Goal: Task Accomplishment & Management: Manage account settings

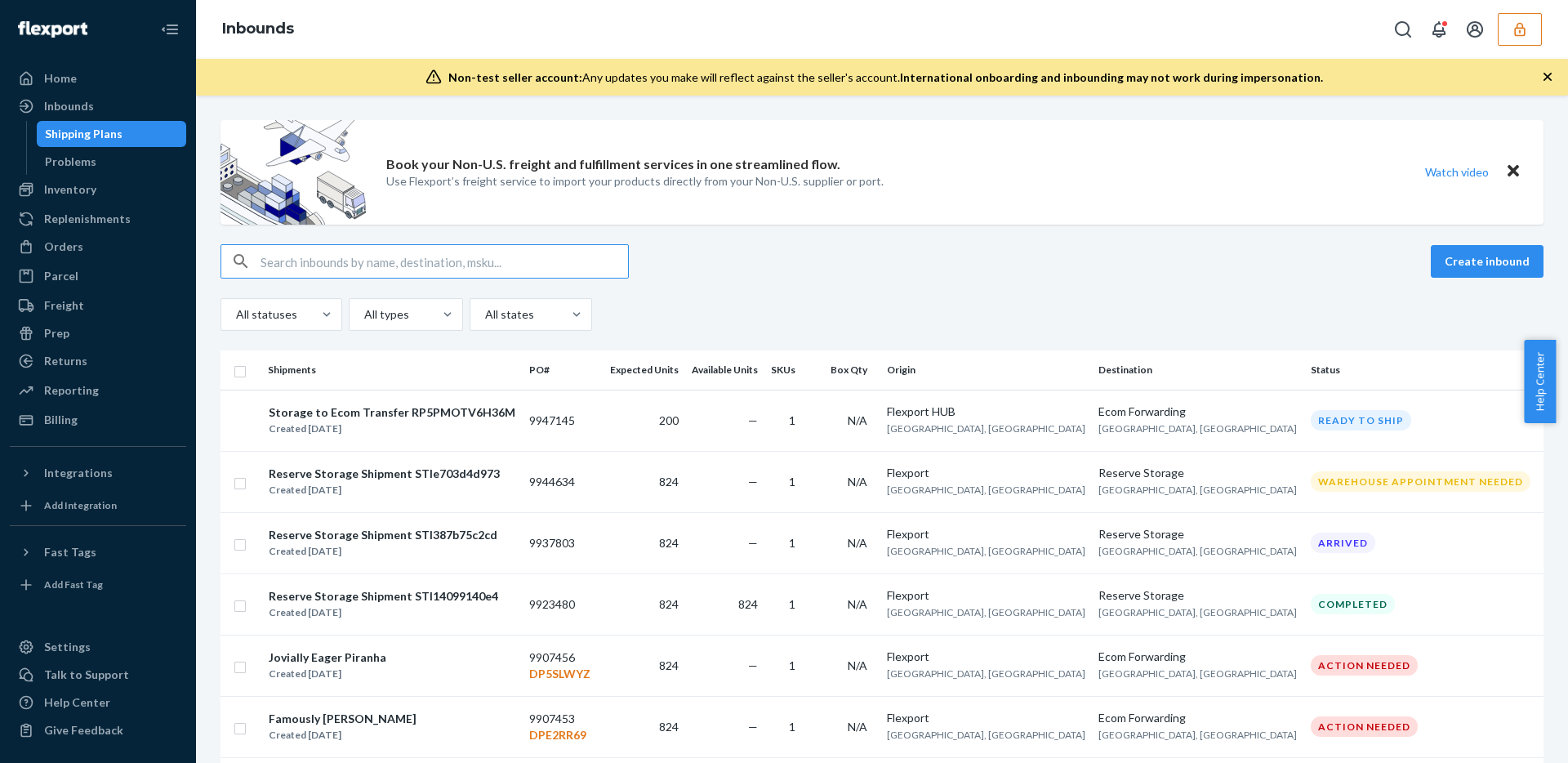
scroll to position [47, 0]
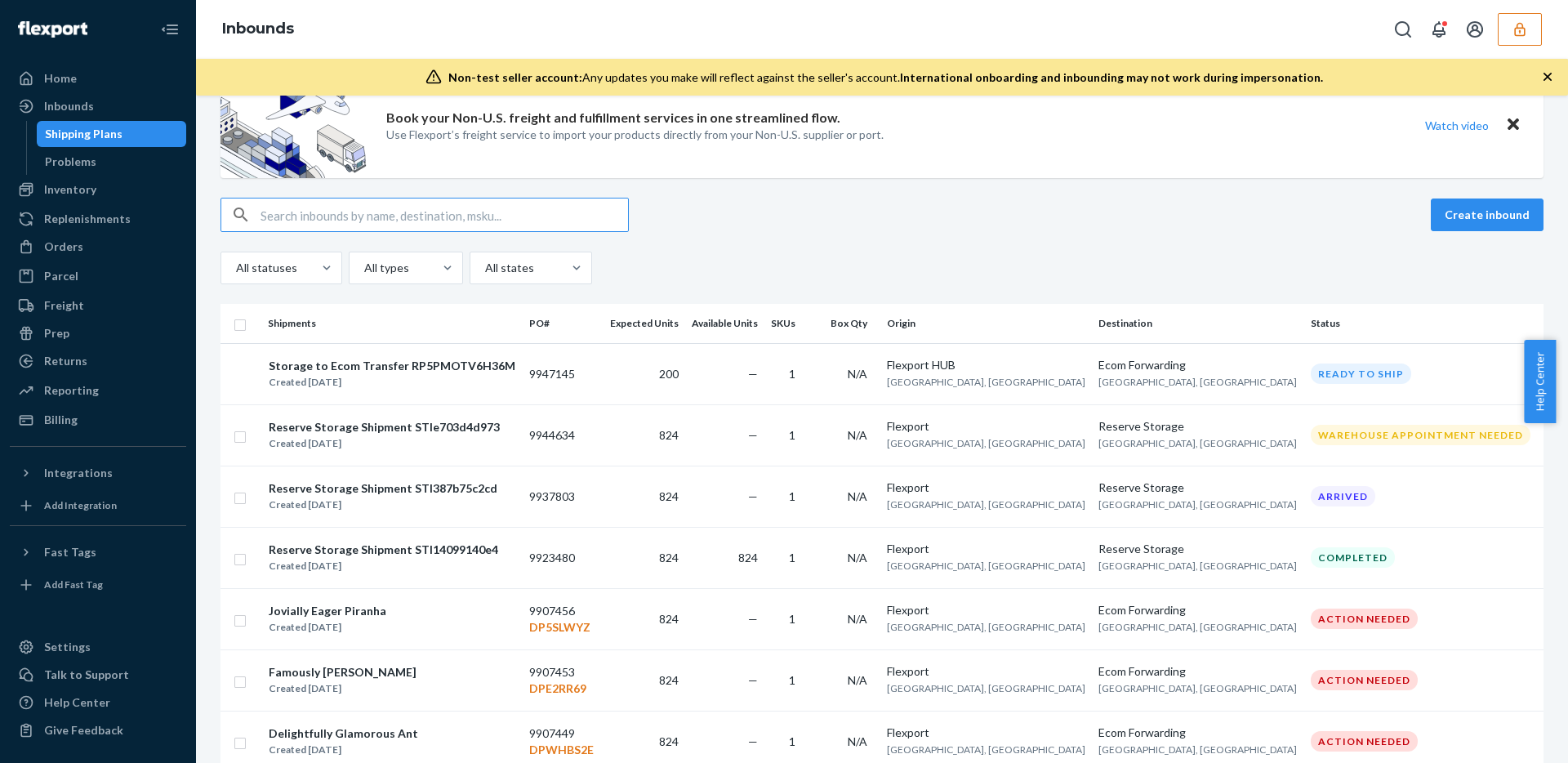
click at [1512, 29] on icon "button" at bounding box center [1519, 29] width 17 height 17
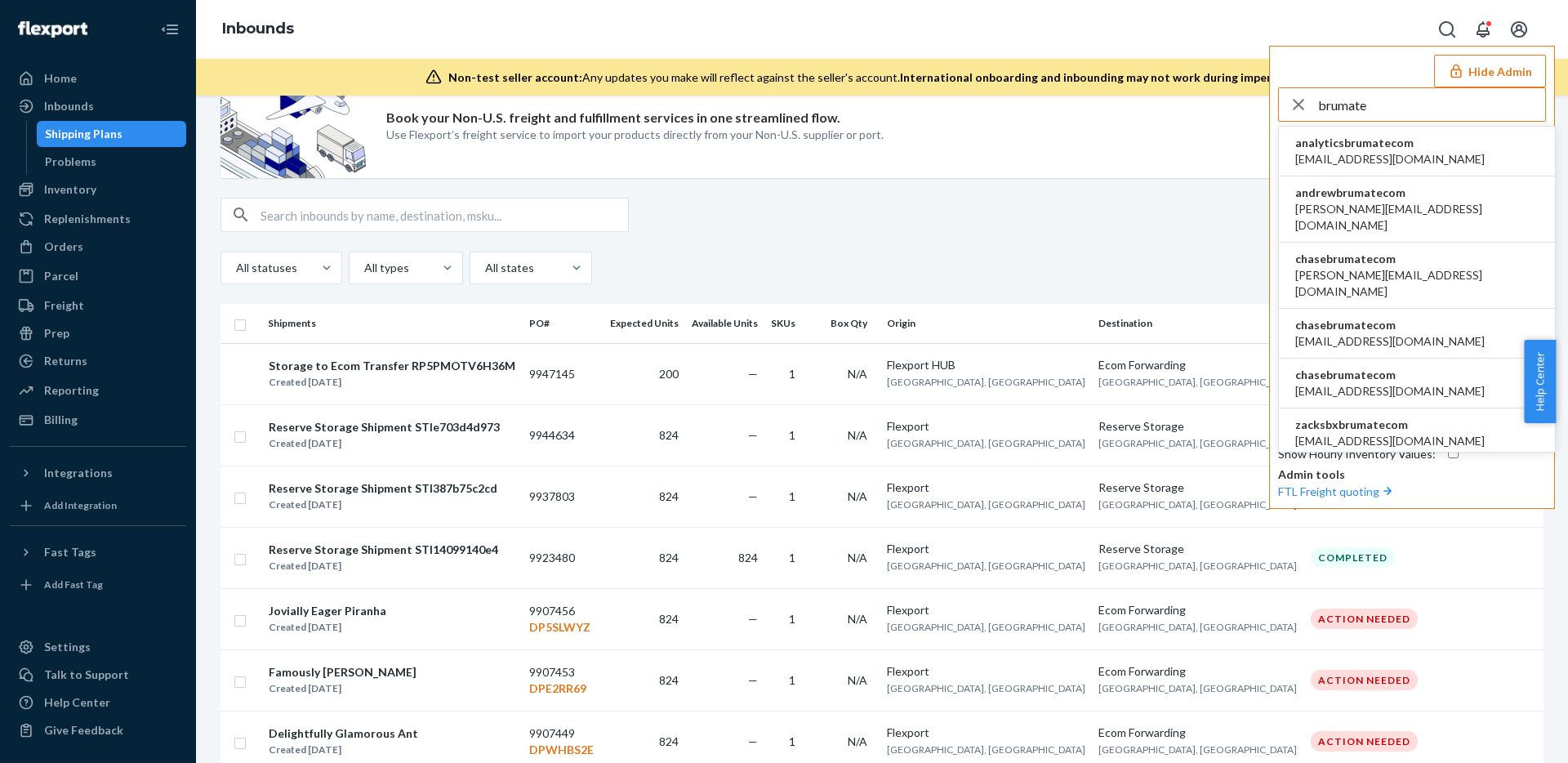
type input "brumate"
click at [1406, 202] on span "andrew@brumate.com" at bounding box center [1417, 218] width 244 height 33
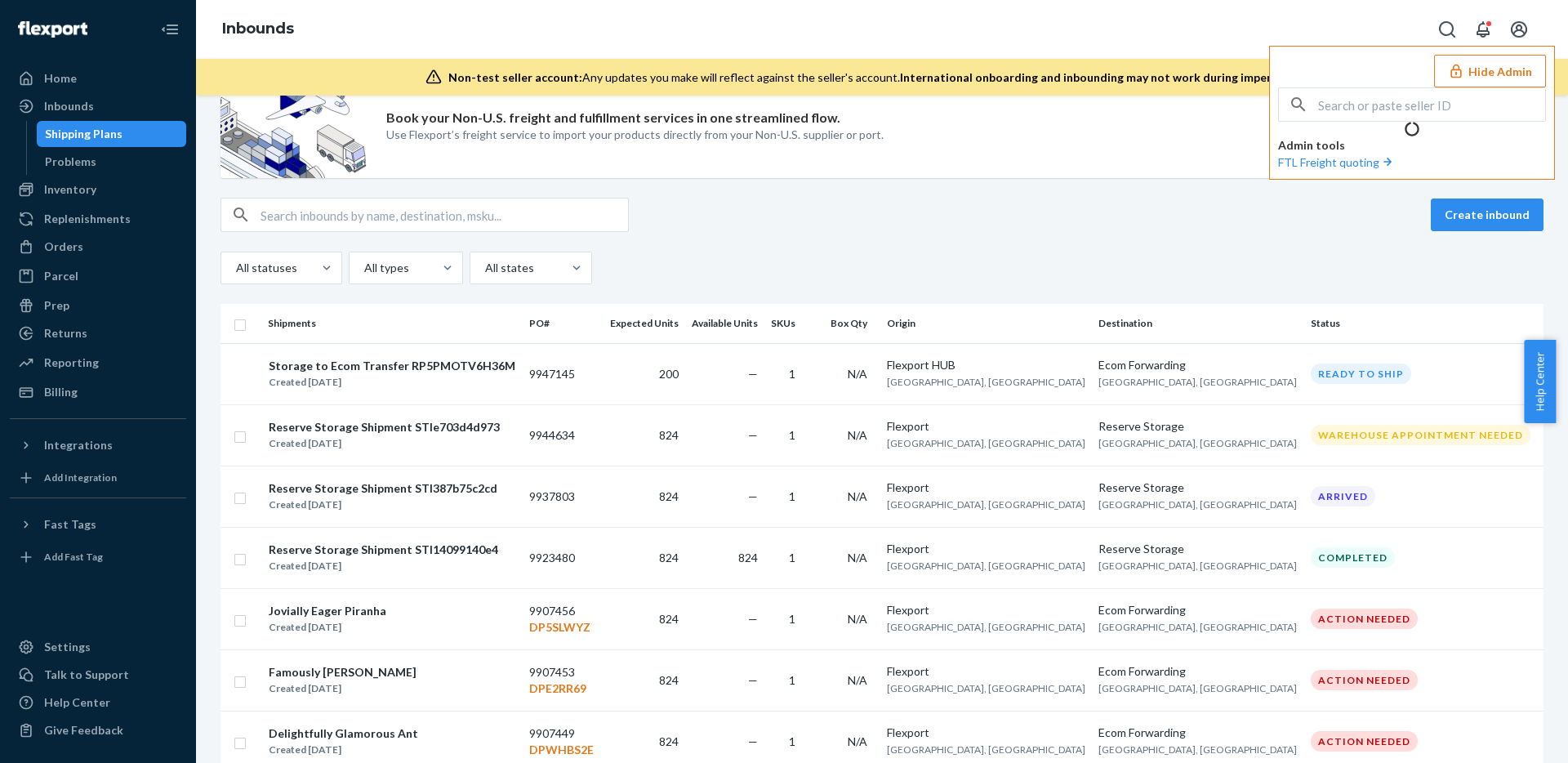
scroll to position [0, 0]
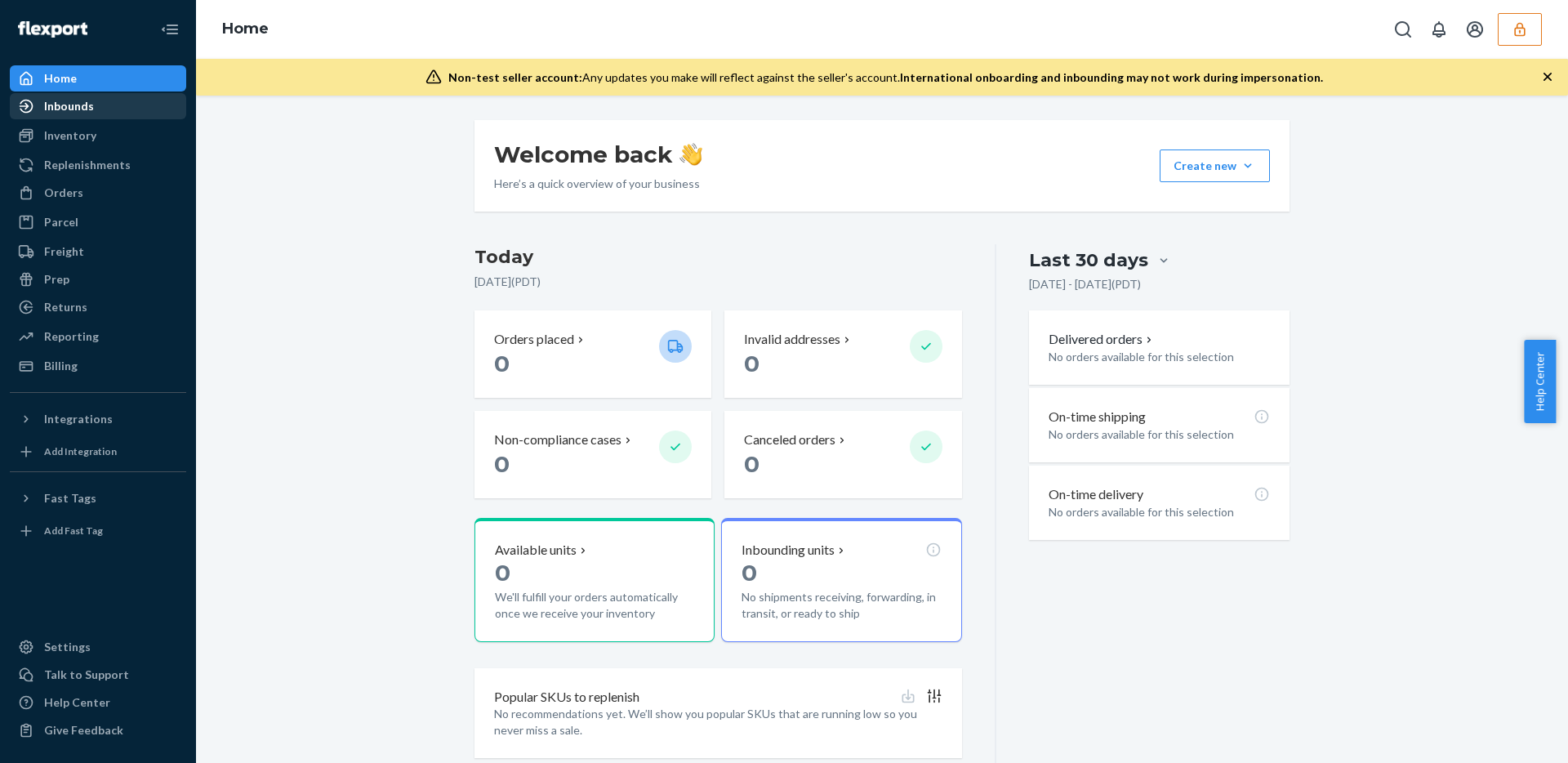
click at [90, 105] on div "Inbounds" at bounding box center [69, 106] width 50 height 17
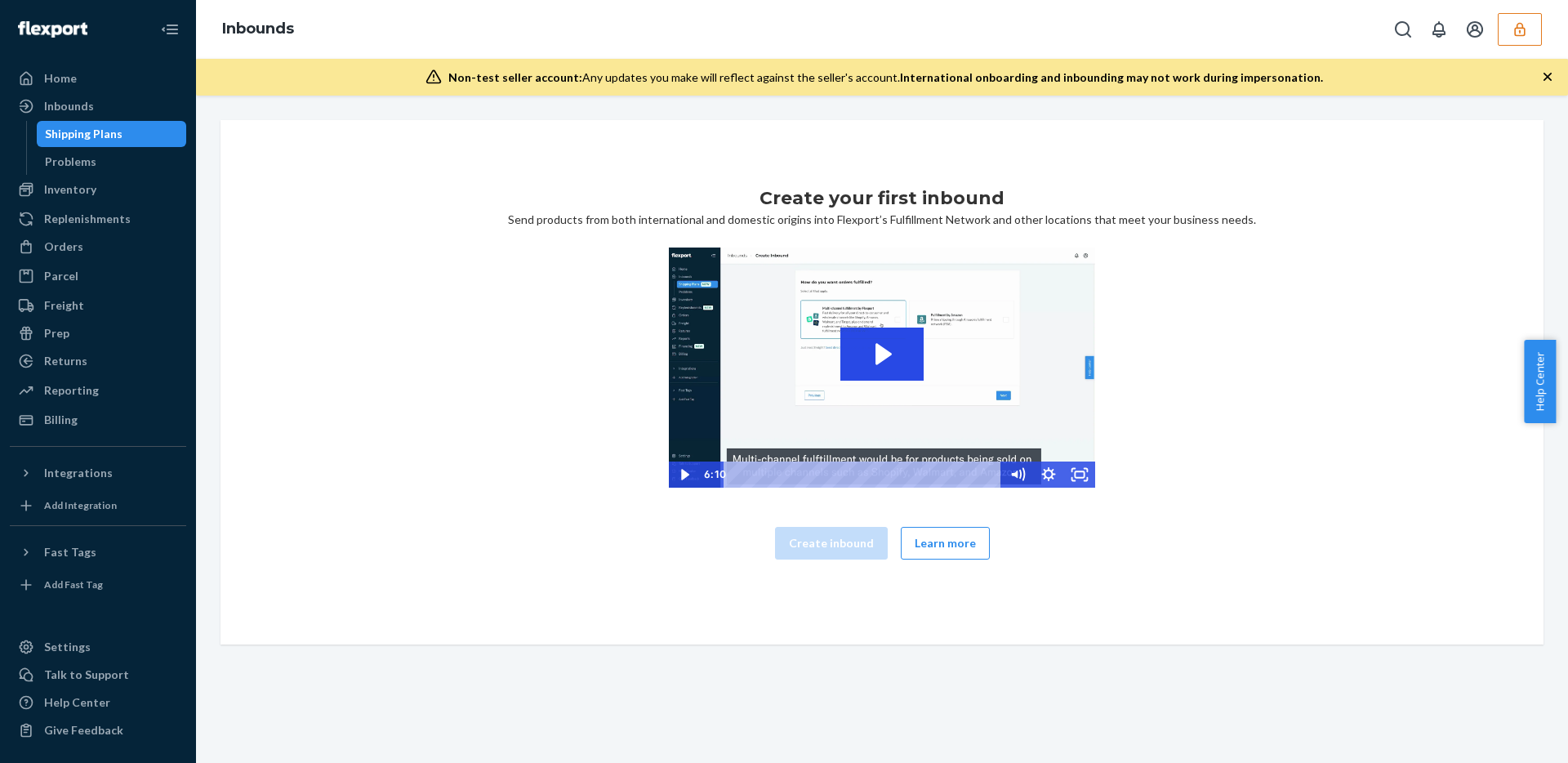
click at [94, 136] on div "Shipping Plans" at bounding box center [83, 134] width 77 height 17
click at [1539, 78] on icon "button" at bounding box center [1547, 77] width 17 height 17
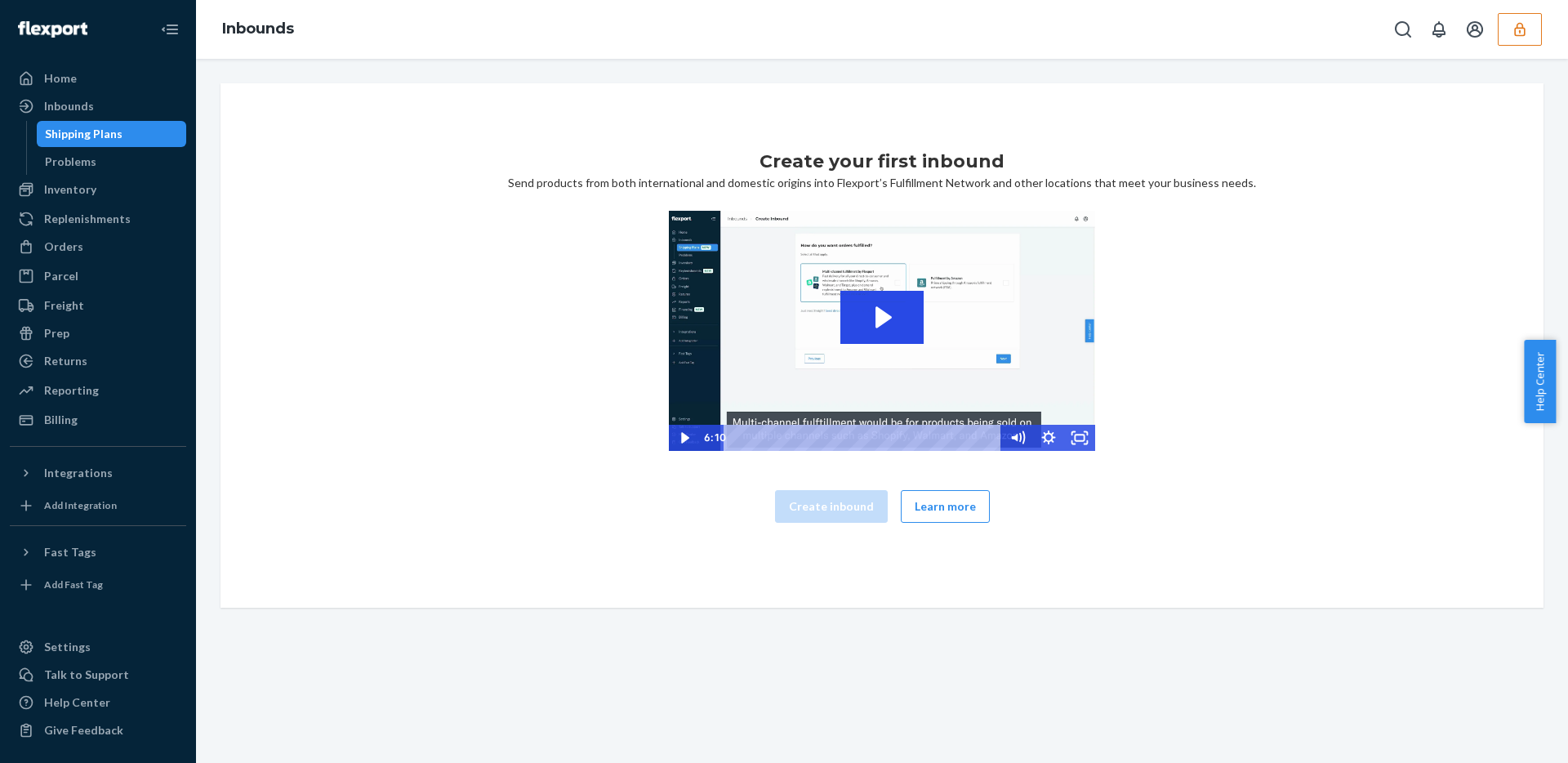
click at [1526, 37] on button "button" at bounding box center [1519, 30] width 44 height 33
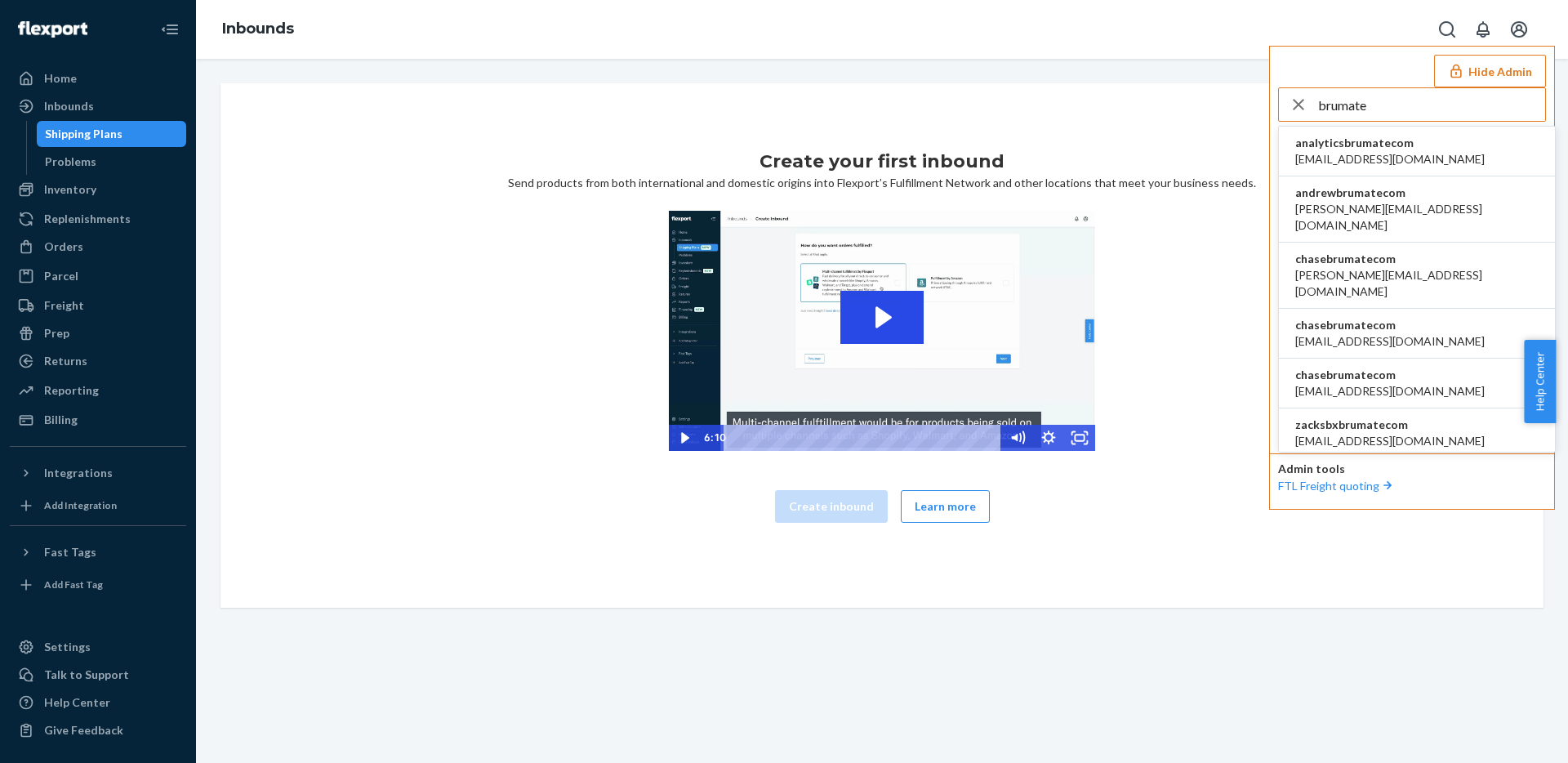
type input "brumate"
click at [1367, 383] on span "calah@brumate.com" at bounding box center [1390, 391] width 190 height 17
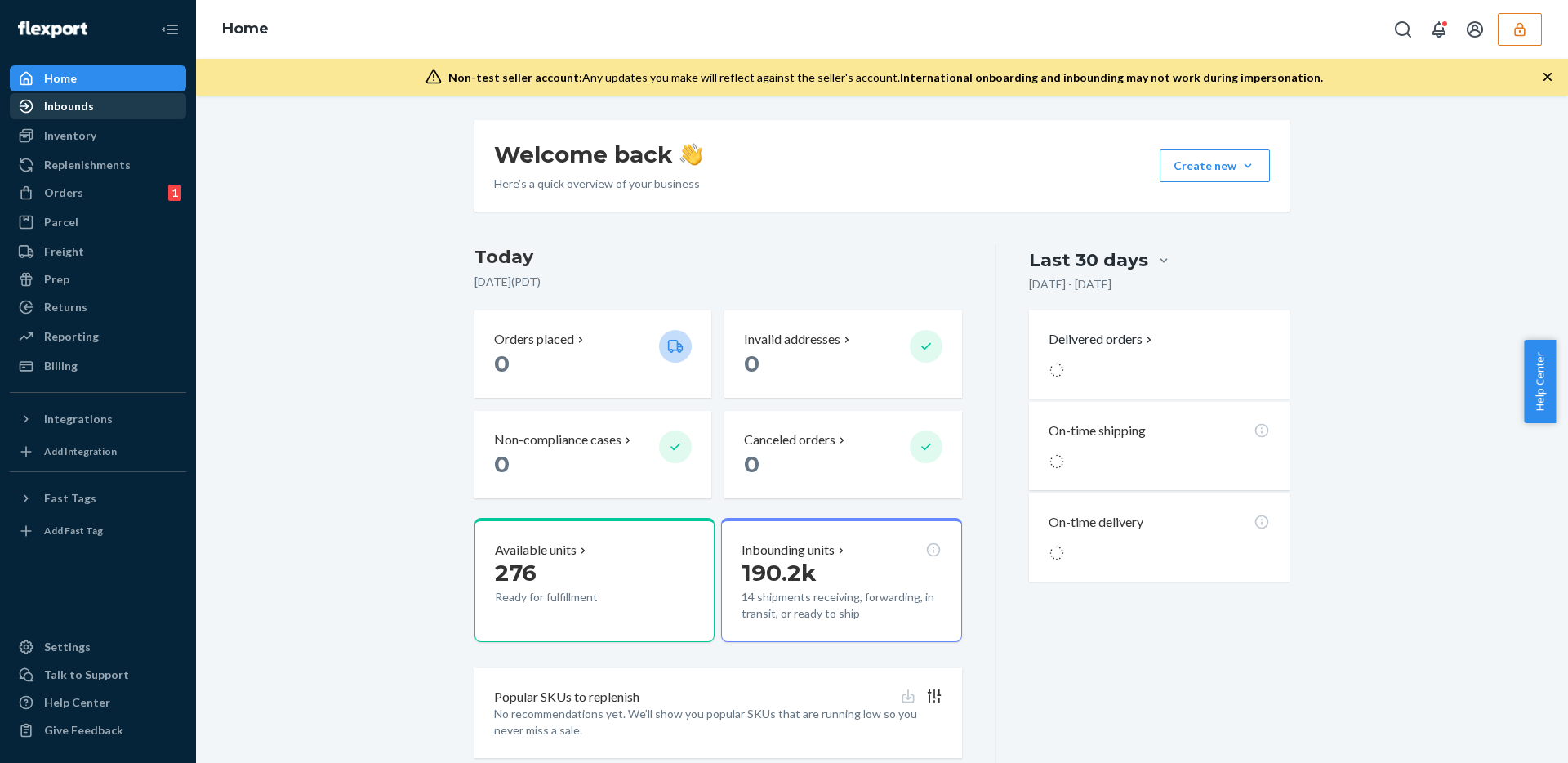
click at [90, 111] on div "Inbounds" at bounding box center [69, 106] width 50 height 17
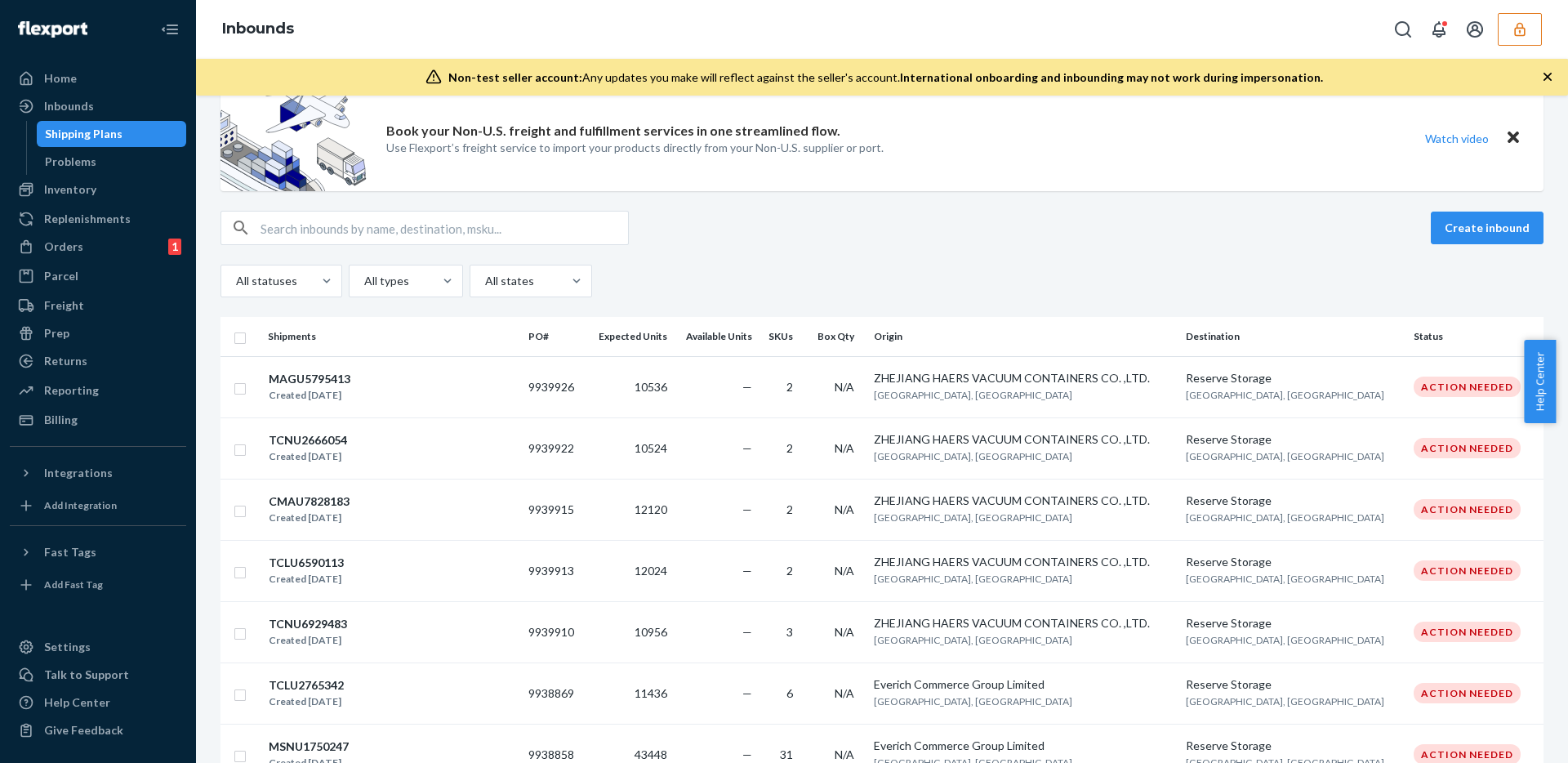
scroll to position [53, 0]
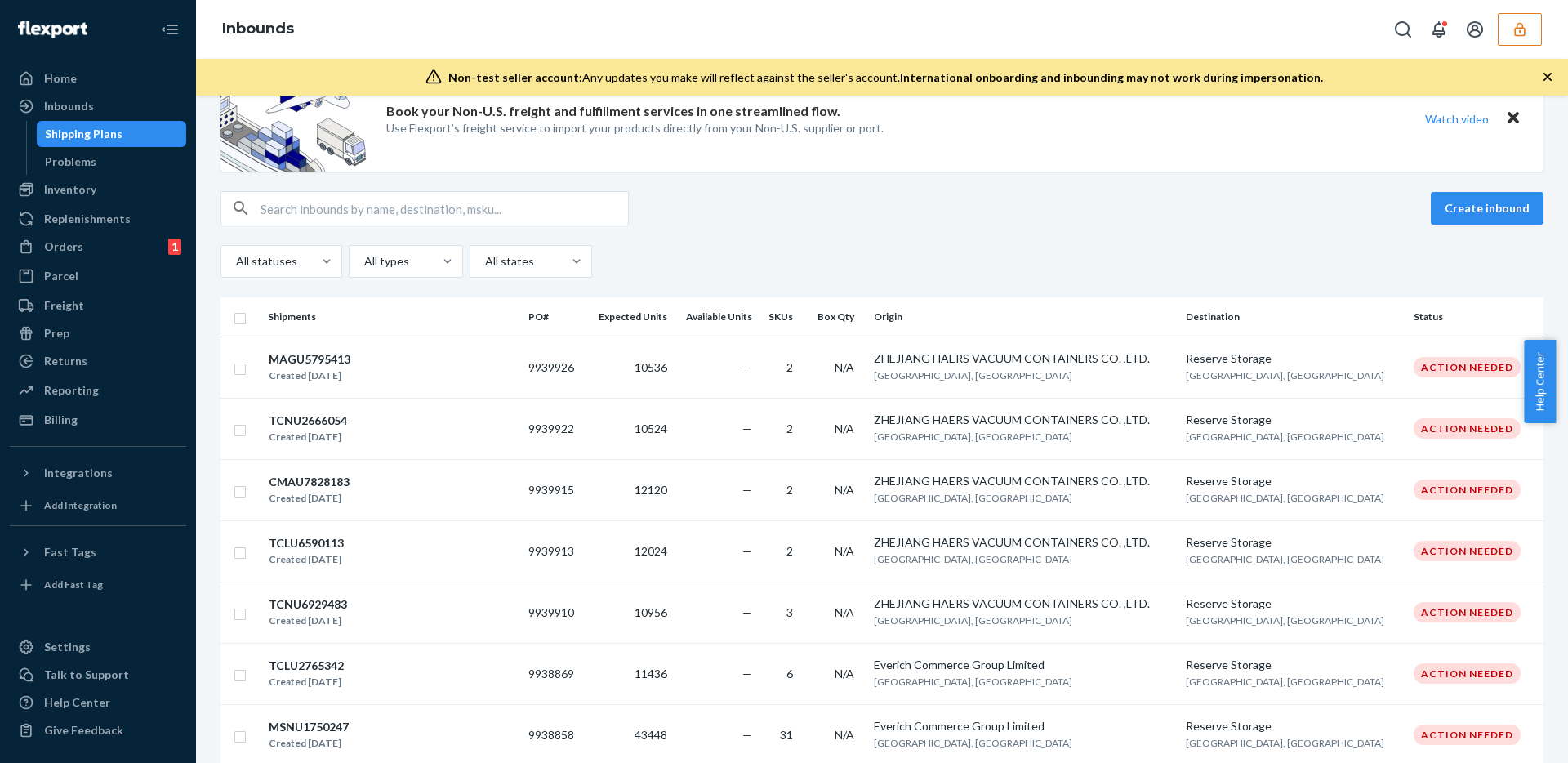
click at [1496, 26] on div at bounding box center [1464, 30] width 155 height 33
click at [1505, 23] on button "button" at bounding box center [1519, 30] width 44 height 33
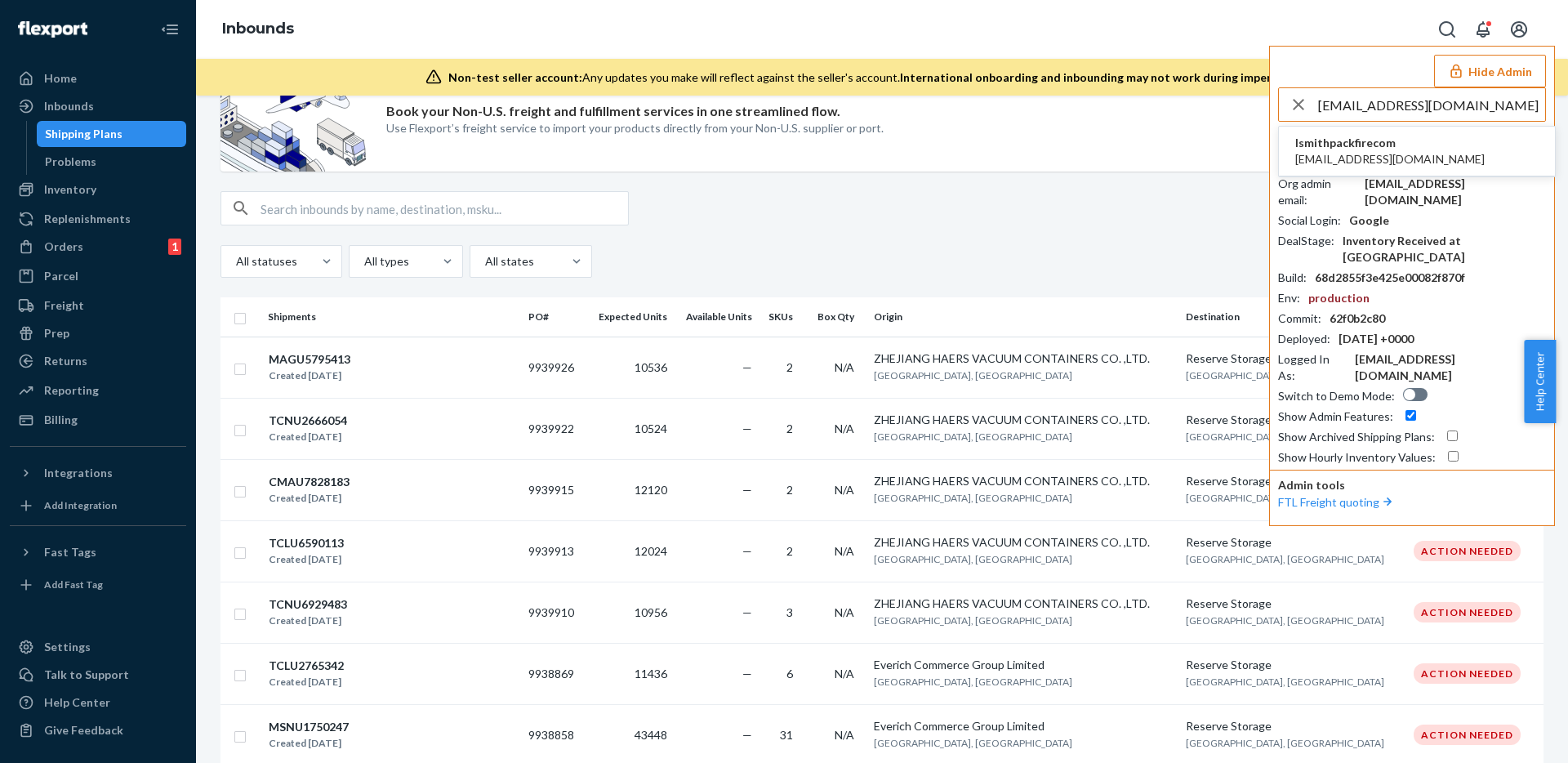
type input "[EMAIL_ADDRESS][DOMAIN_NAME]"
click at [1360, 153] on span "[EMAIL_ADDRESS][DOMAIN_NAME]" at bounding box center [1390, 159] width 190 height 17
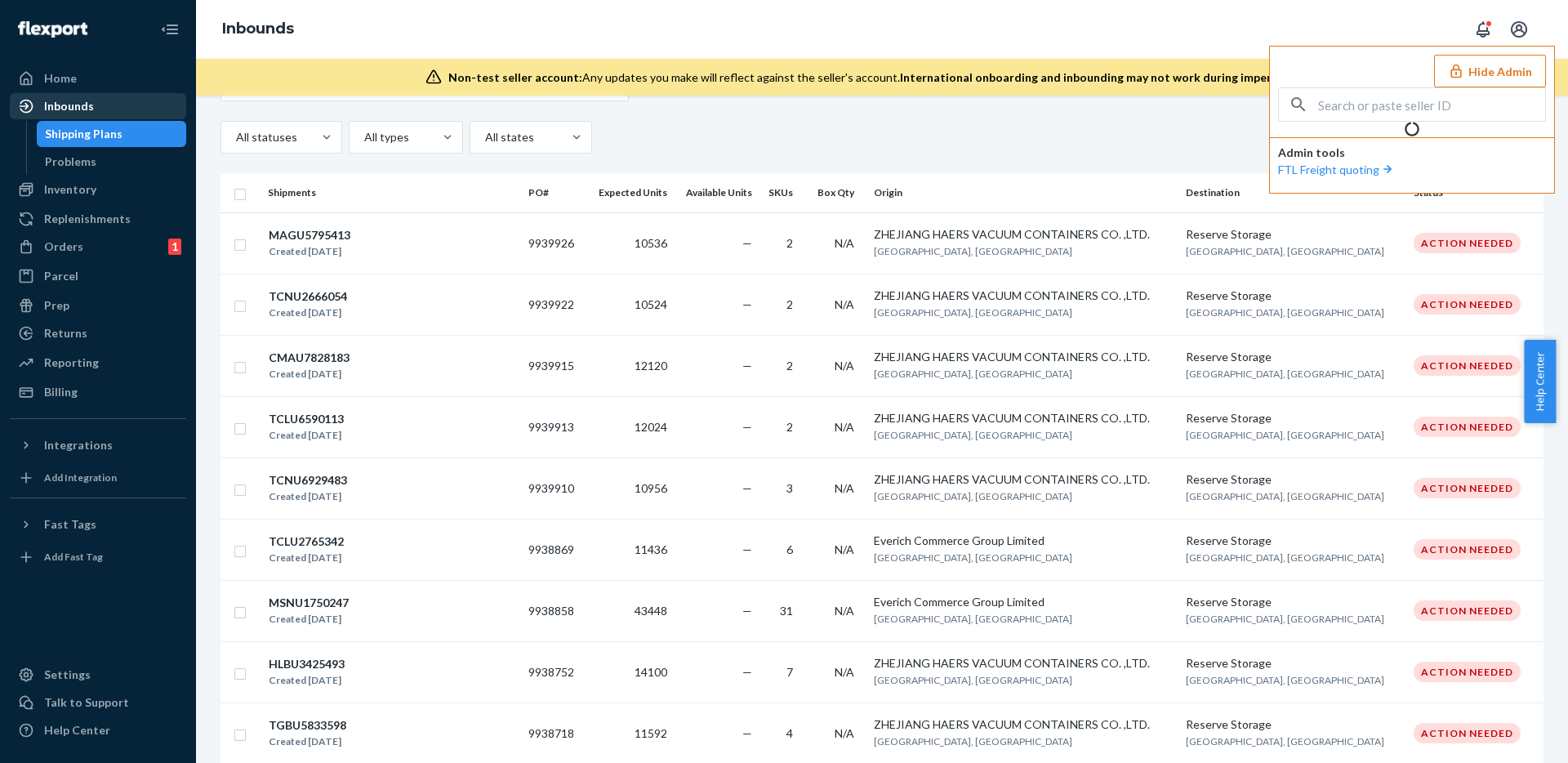
scroll to position [0, 0]
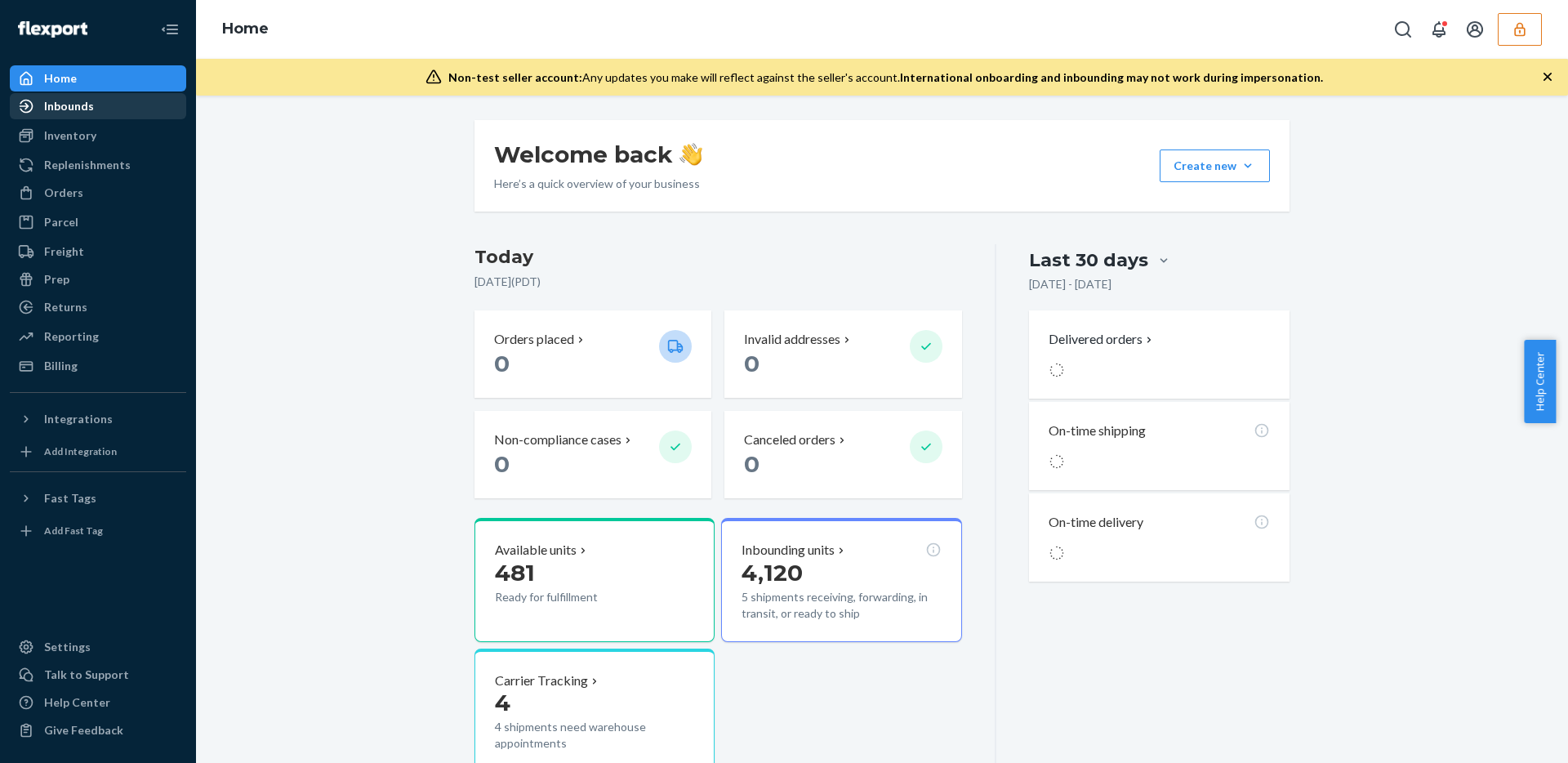
click at [98, 111] on div "Inbounds" at bounding box center [97, 106] width 173 height 23
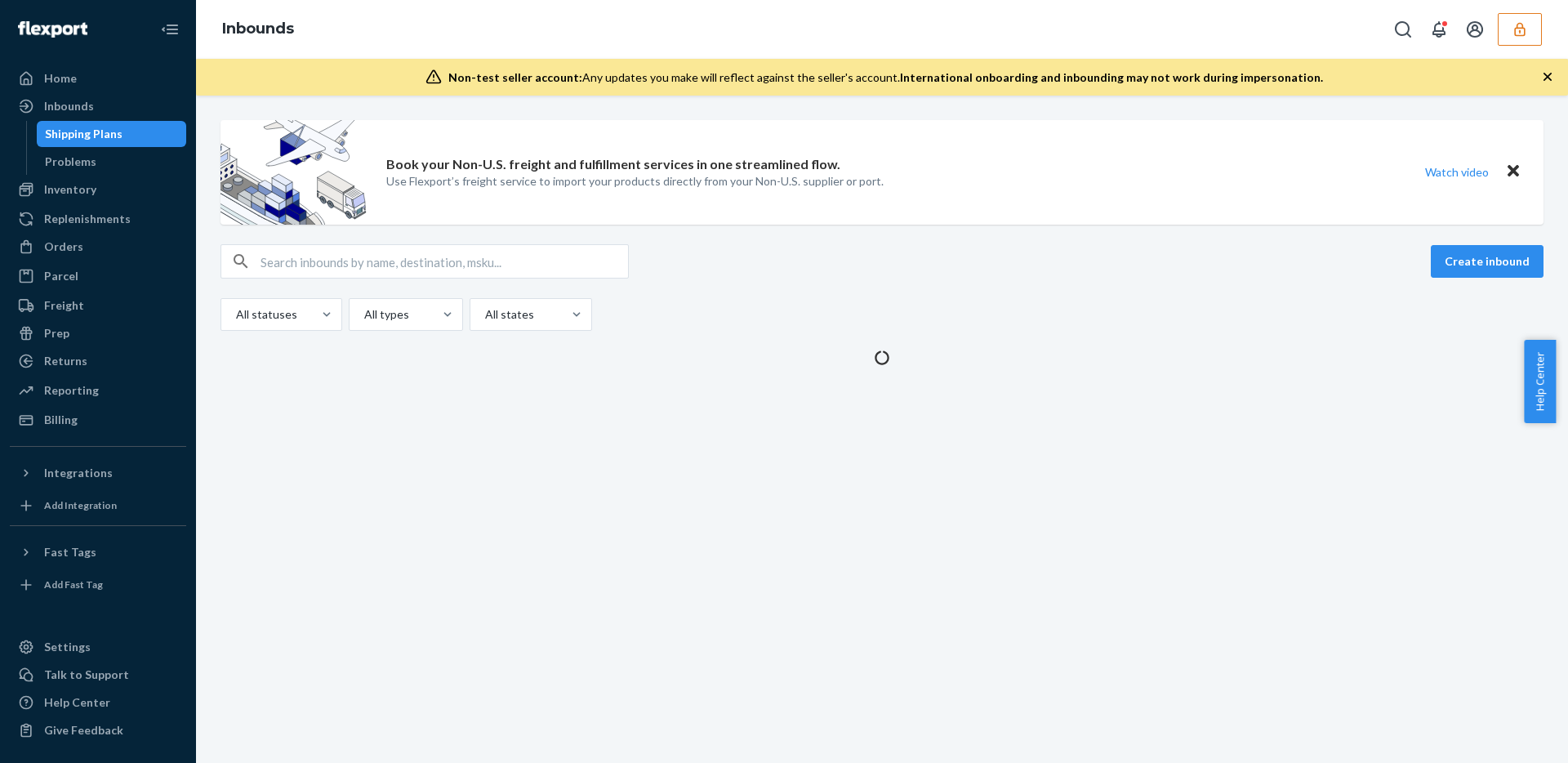
click at [114, 140] on div "Shipping Plans" at bounding box center [83, 134] width 77 height 17
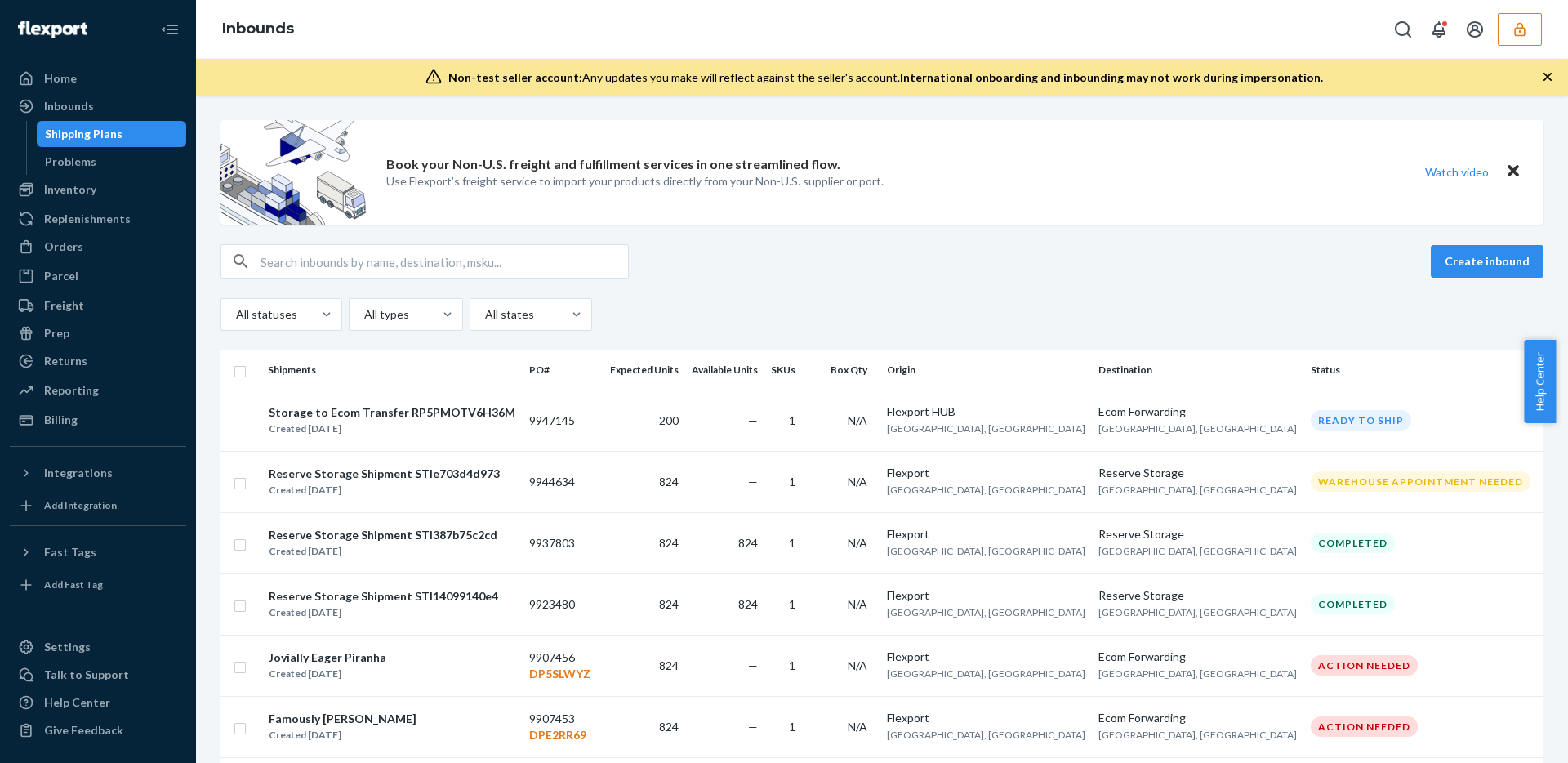
click at [1503, 30] on button "button" at bounding box center [1519, 30] width 44 height 33
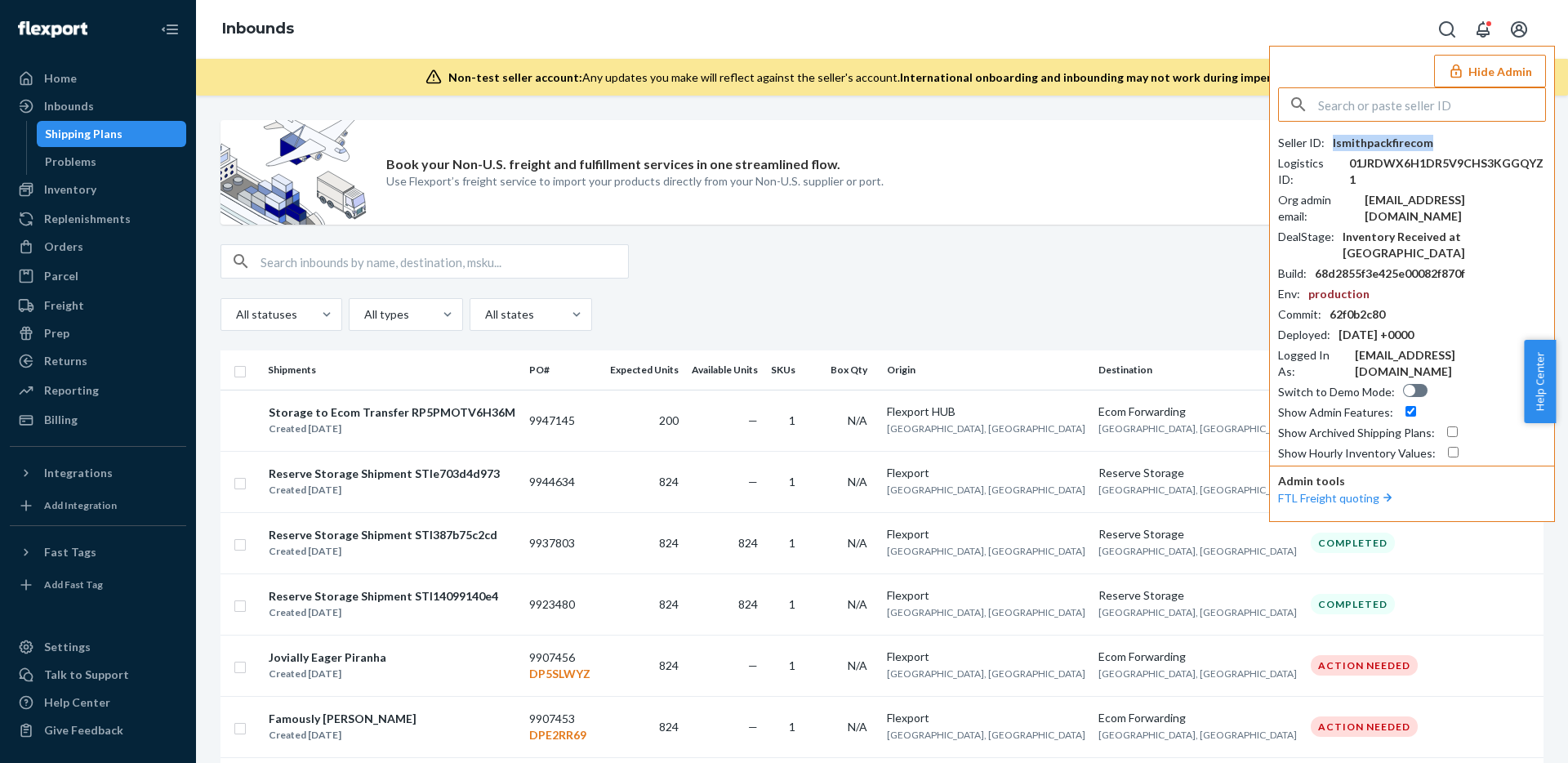
click at [1371, 140] on div "lsmithpackfirecom" at bounding box center [1382, 143] width 100 height 17
